Goal: Check status: Check status

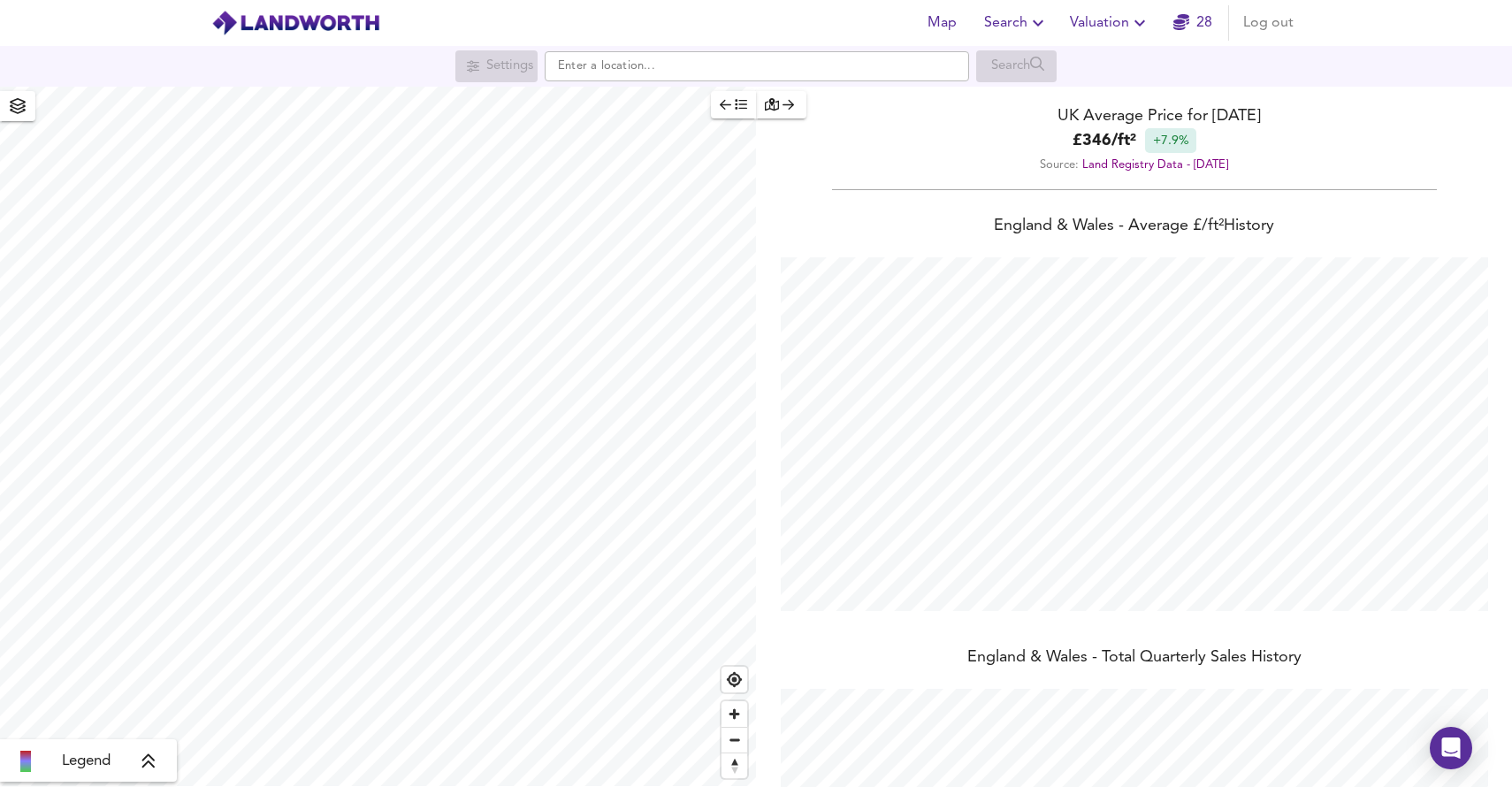
scroll to position [787, 1512]
click at [1181, 30] on icon "button" at bounding box center [1181, 22] width 16 height 16
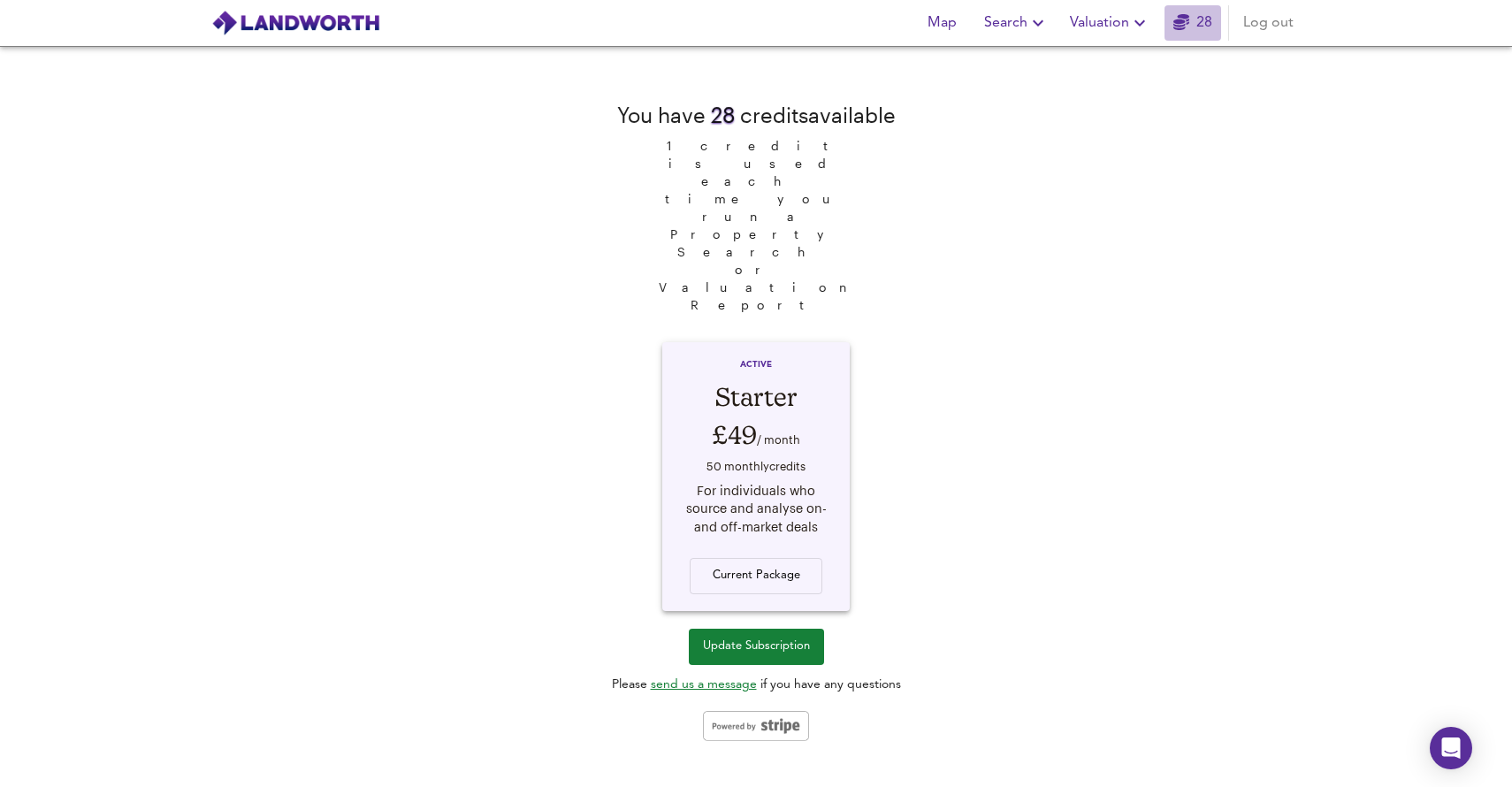
click at [1181, 30] on icon "button" at bounding box center [1181, 22] width 16 height 16
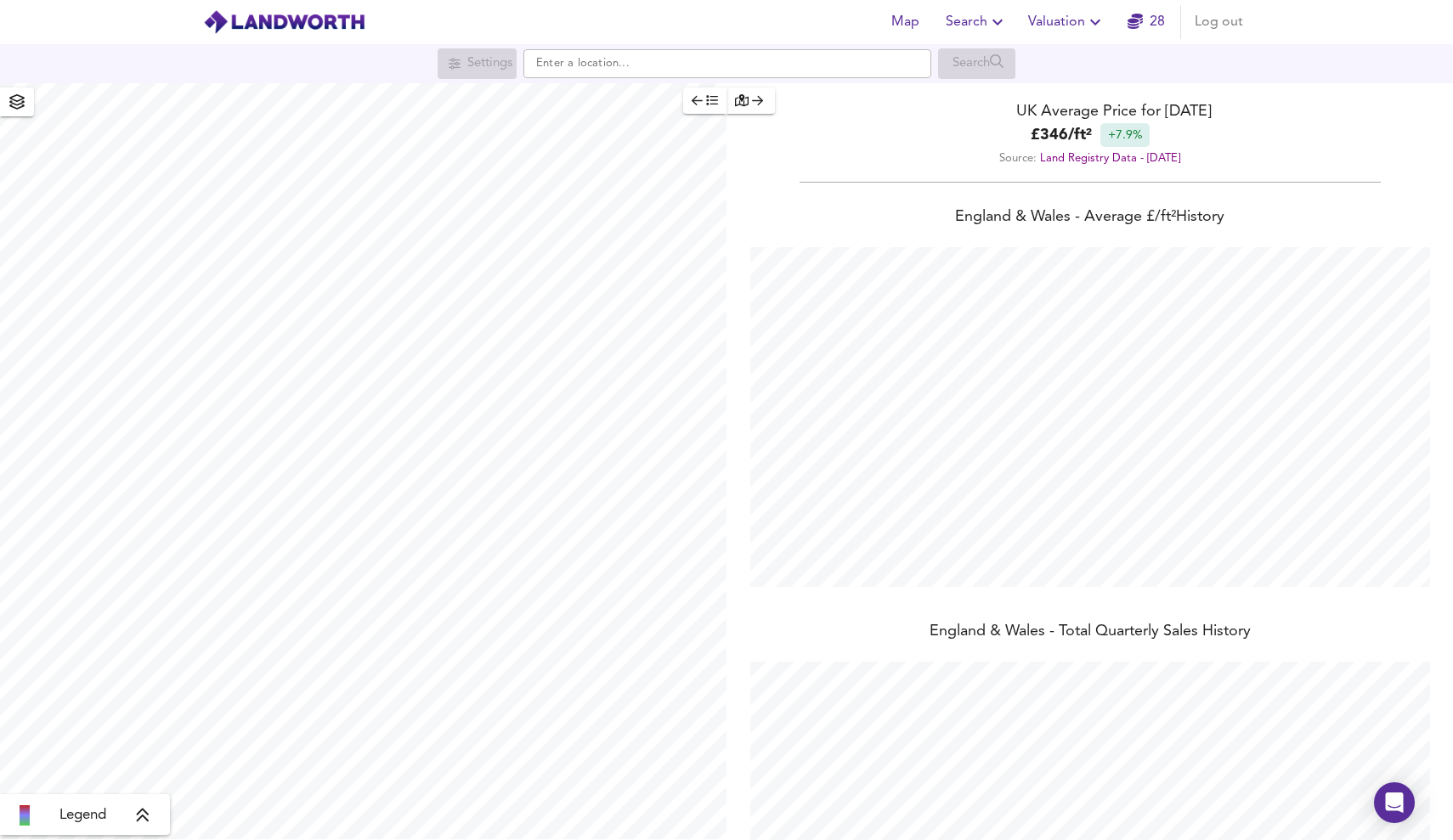
scroll to position [840, 1453]
click at [1150, 24] on link "28" at bounding box center [1146, 22] width 38 height 24
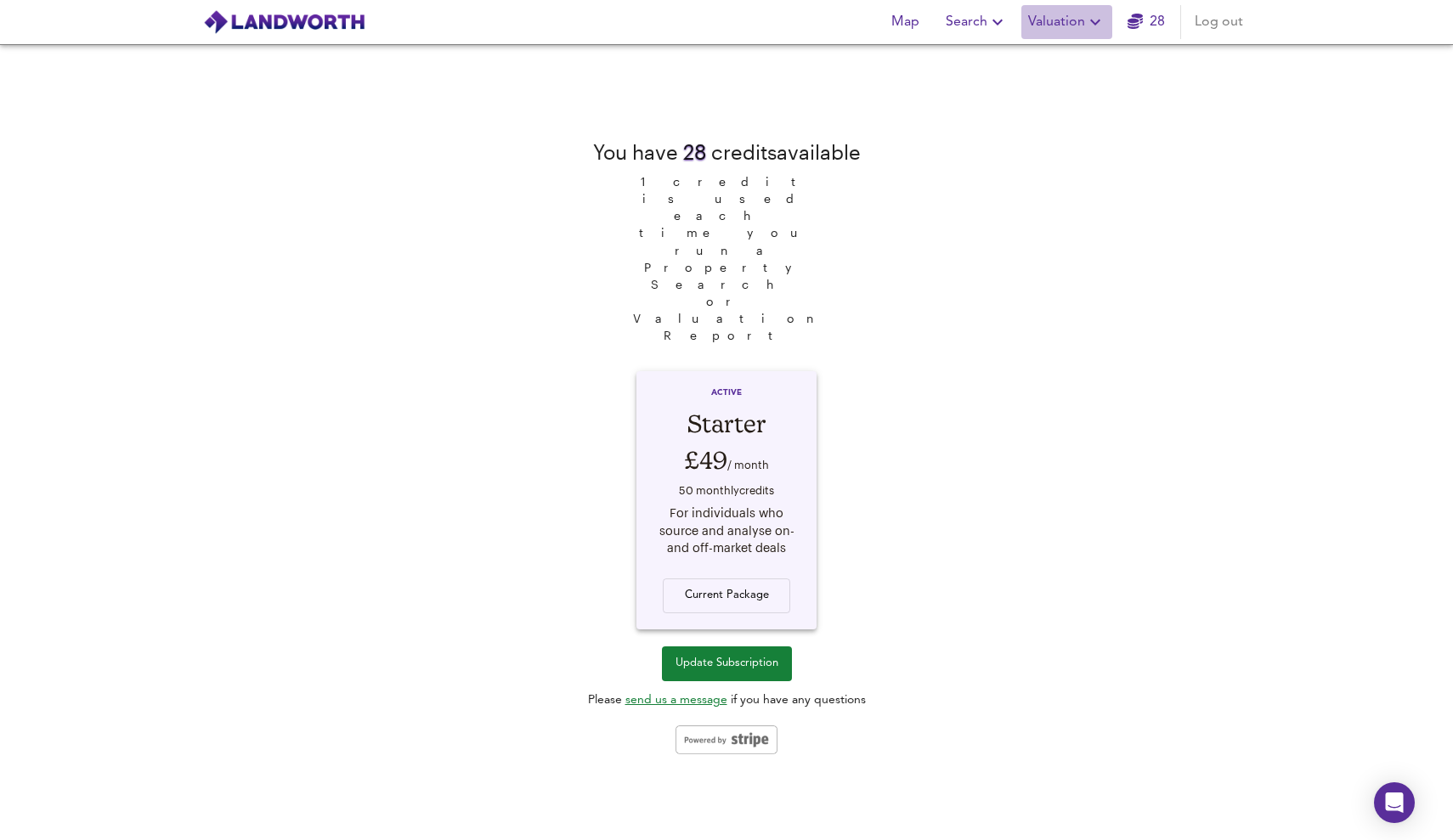
click at [1082, 27] on span "Valuation" at bounding box center [1067, 22] width 77 height 24
click at [1075, 81] on li "Valuation Report History" at bounding box center [1067, 92] width 203 height 30
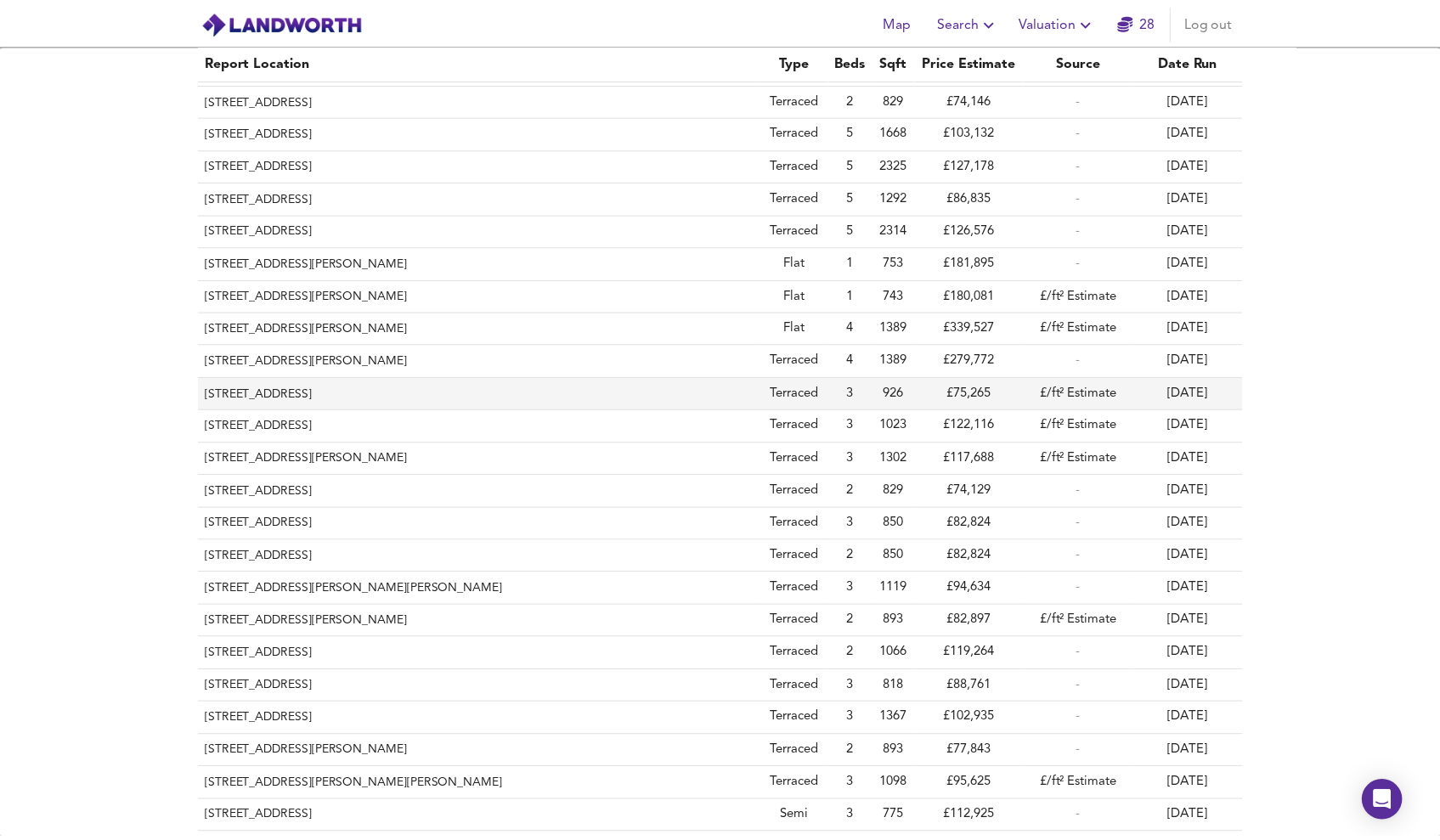
scroll to position [59, 0]
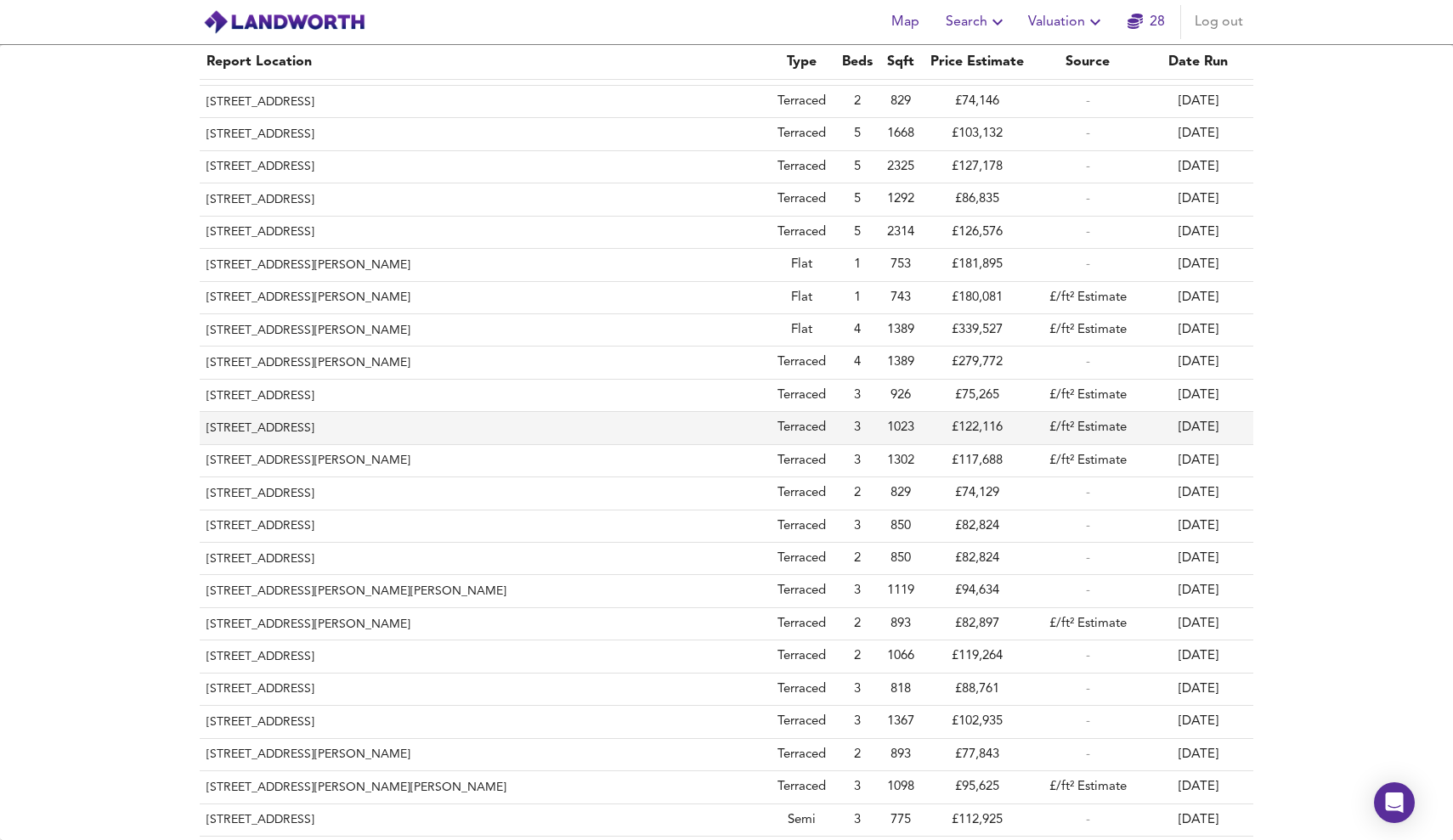
click at [336, 412] on th "[STREET_ADDRESS]" at bounding box center [483, 427] width 568 height 32
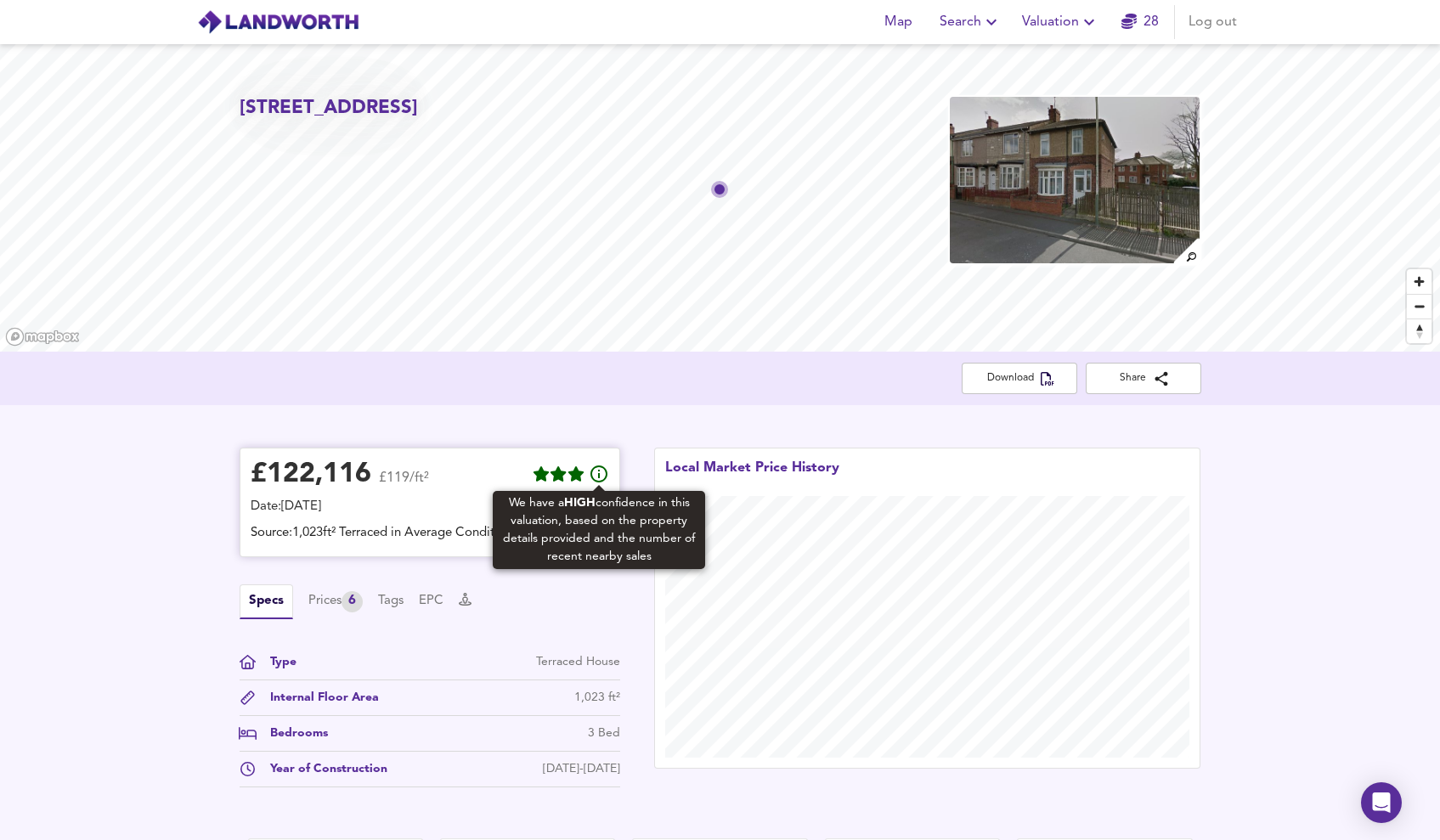
click at [600, 476] on icon at bounding box center [599, 474] width 20 height 20
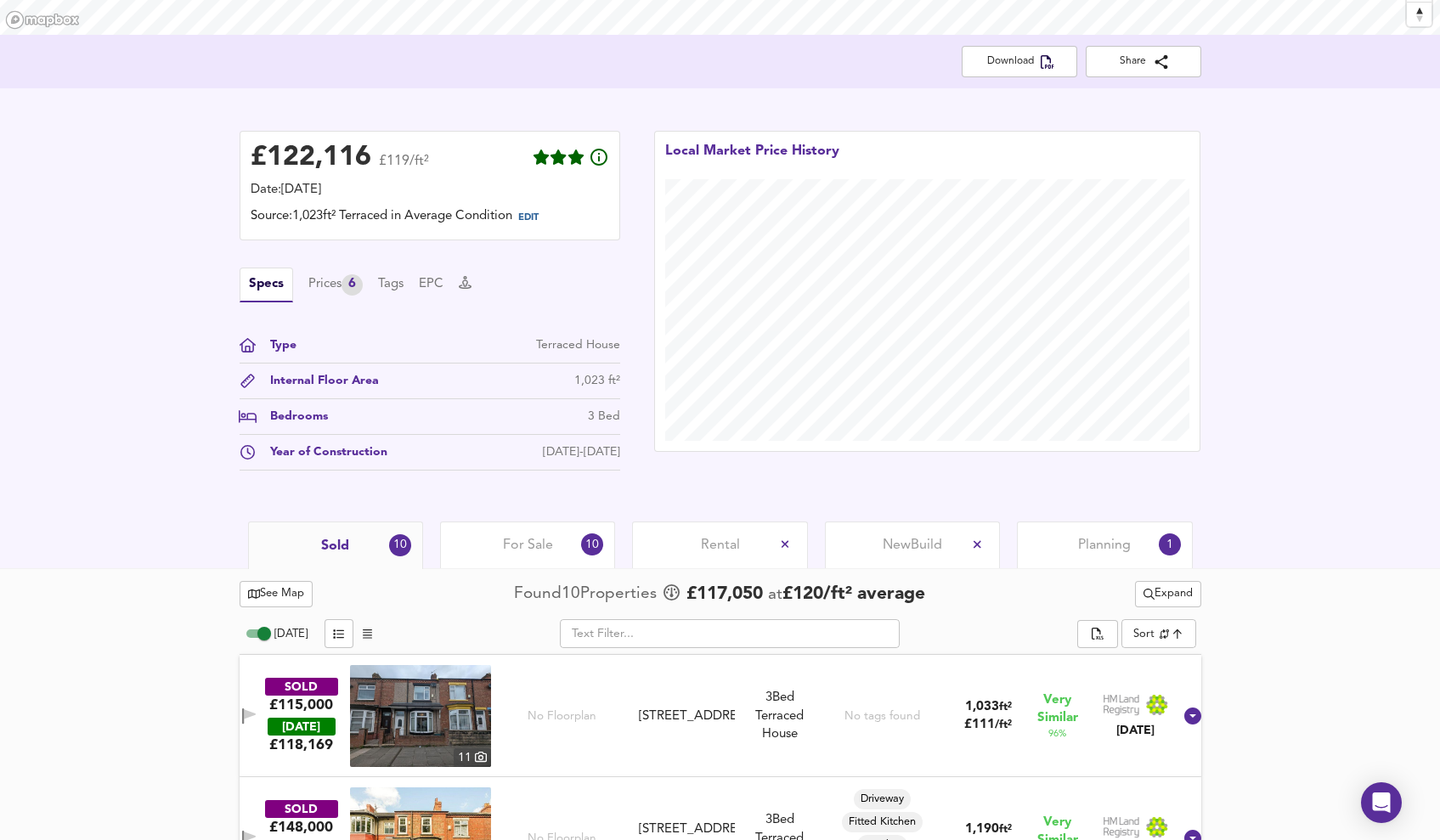
scroll to position [264, 0]
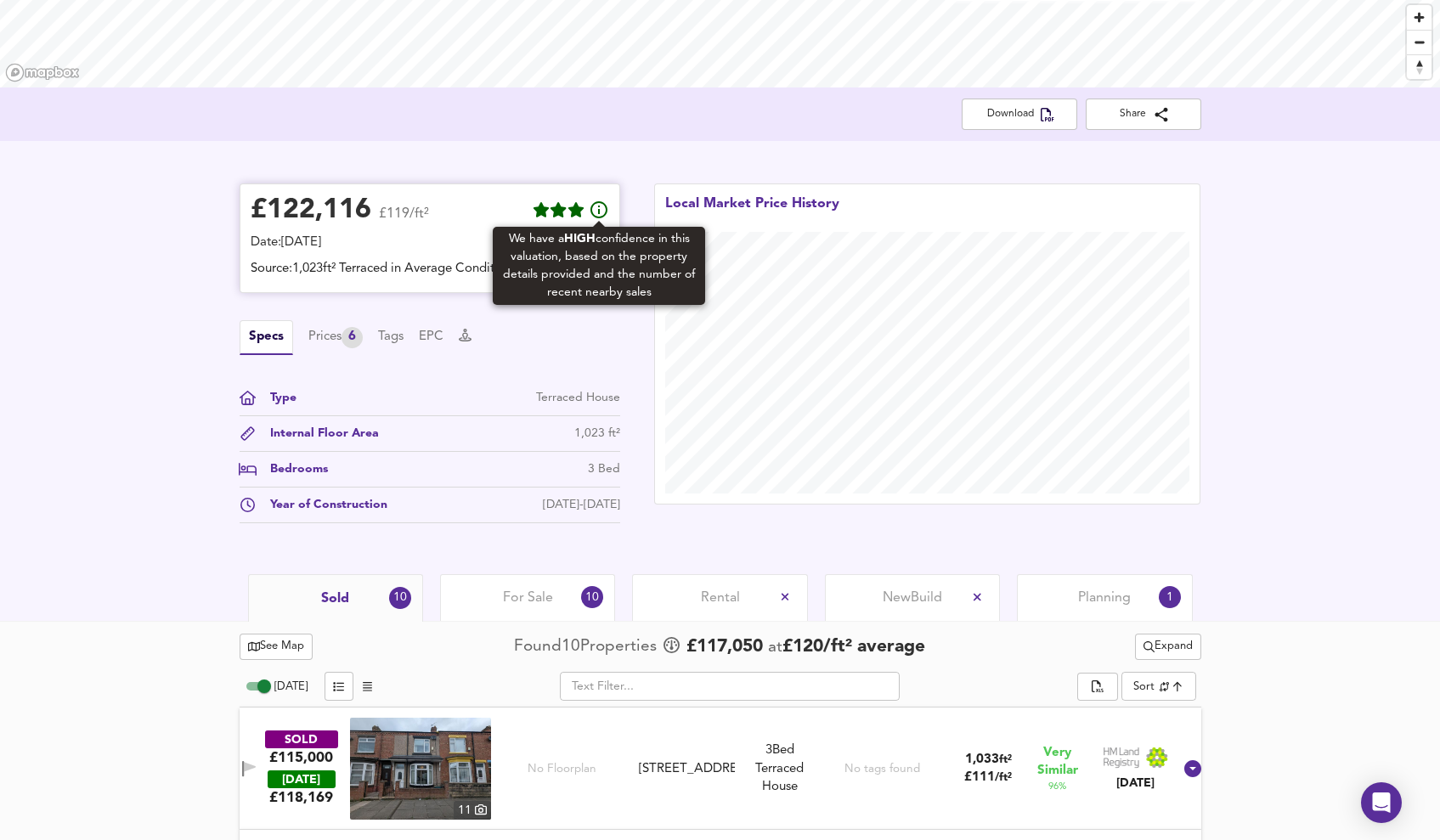
click at [599, 210] on icon at bounding box center [599, 210] width 20 height 20
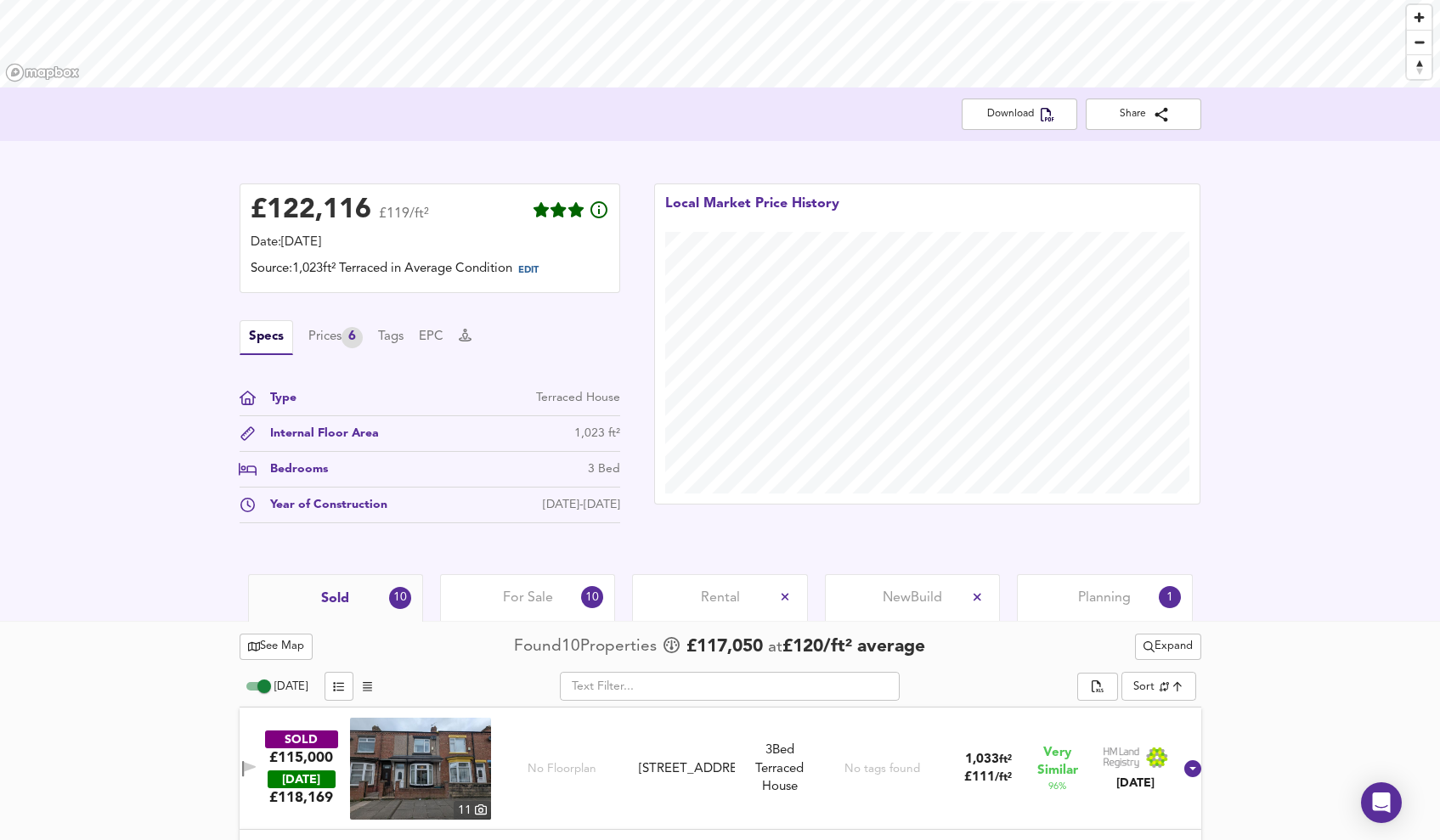
click at [600, 337] on div "Specs Prices 6 Tags EPC" at bounding box center [430, 338] width 381 height 35
